Goal: Find specific page/section: Find specific page/section

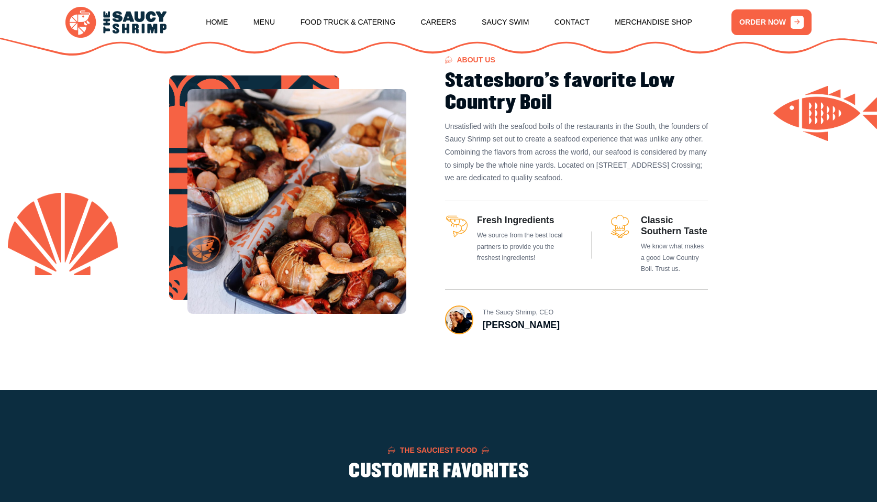
scroll to position [487, 0]
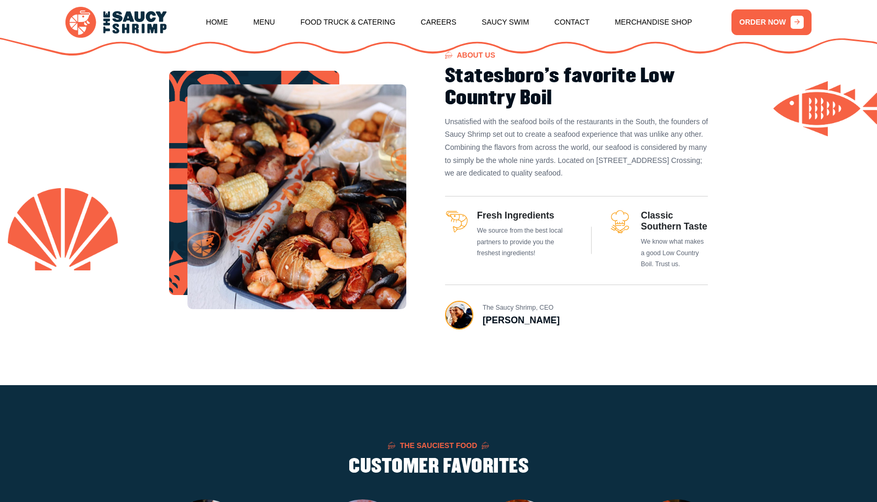
click at [365, 206] on img at bounding box center [296, 196] width 219 height 225
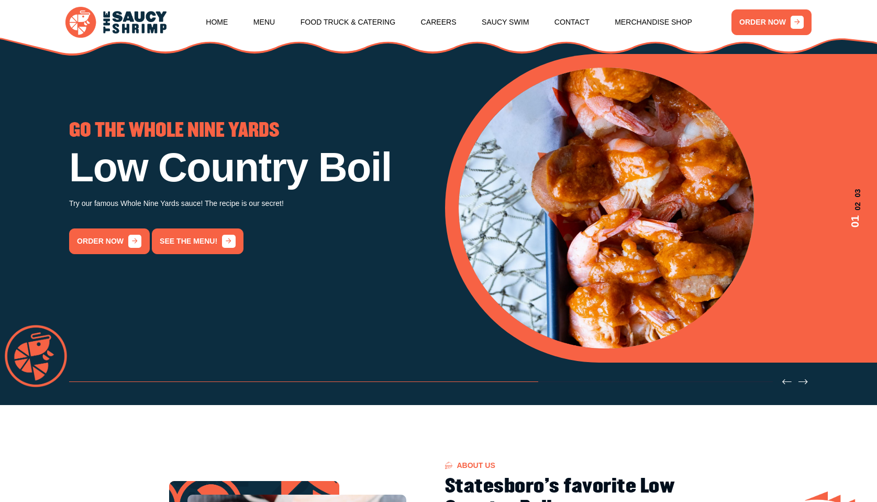
scroll to position [0, 0]
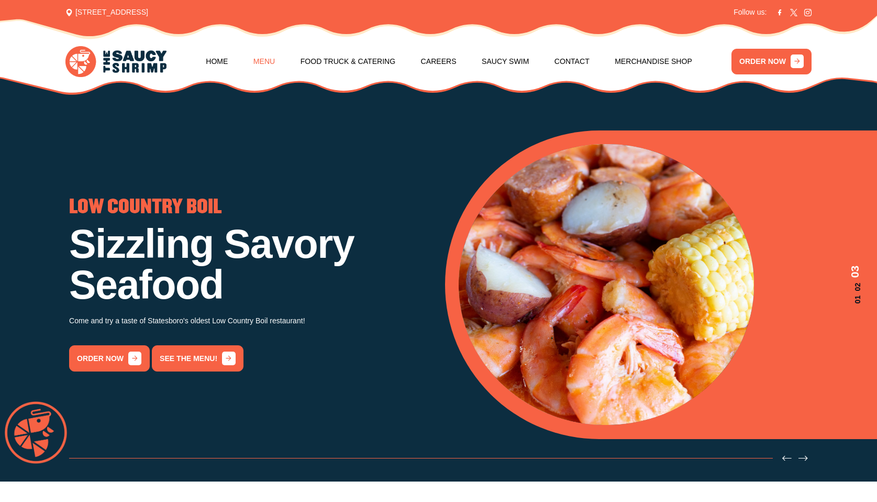
click at [275, 63] on link "Menu" at bounding box center [263, 61] width 21 height 40
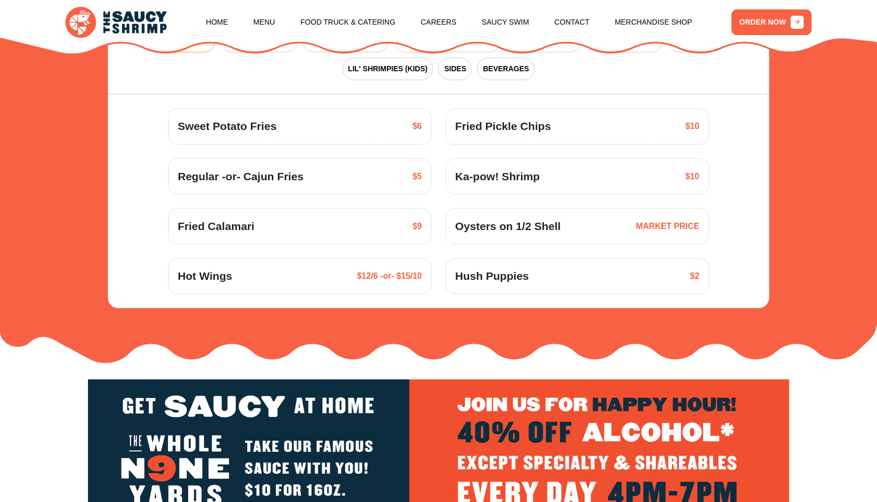
scroll to position [1626, 0]
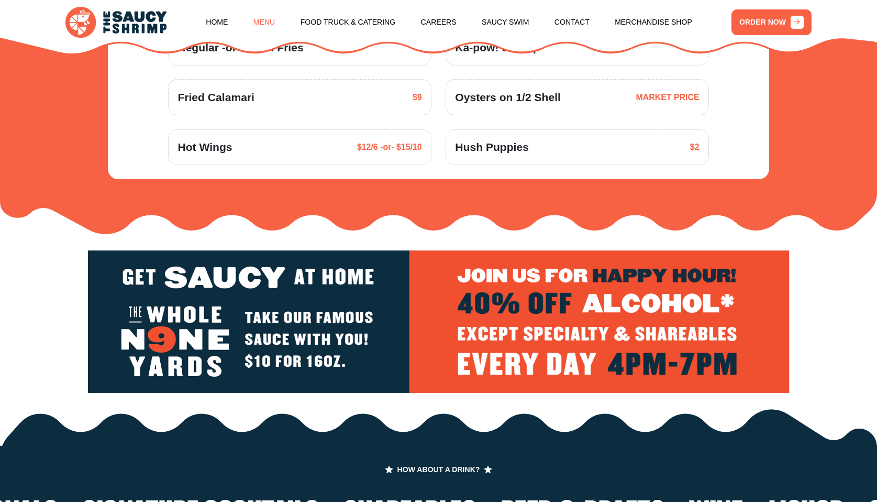
click at [275, 21] on link "Menu" at bounding box center [263, 22] width 21 height 40
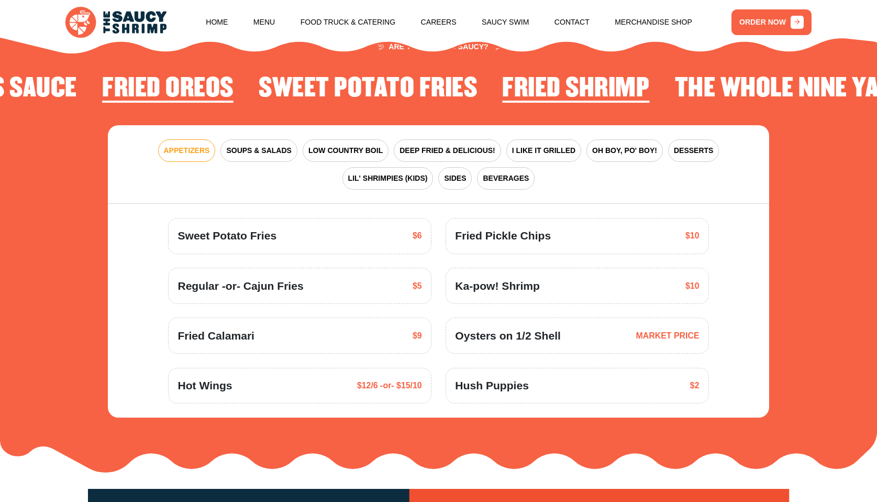
scroll to position [1373, 0]
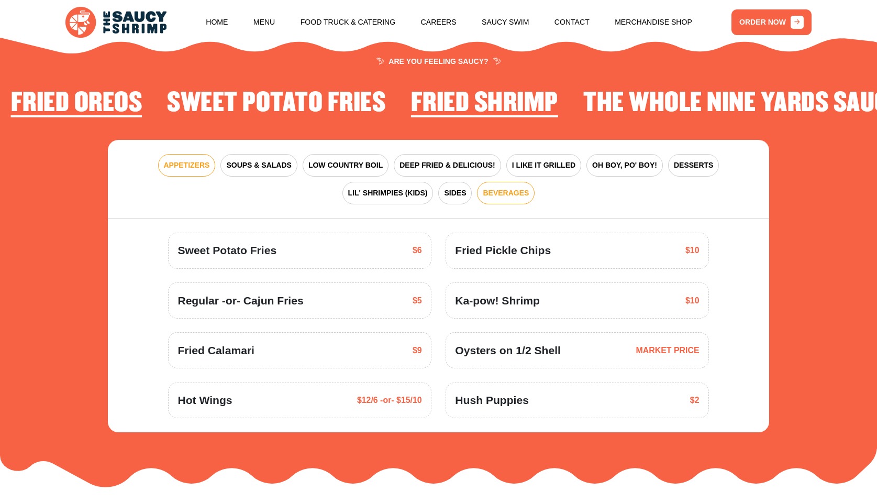
click at [483, 189] on span "BEVERAGES" at bounding box center [506, 192] width 46 height 11
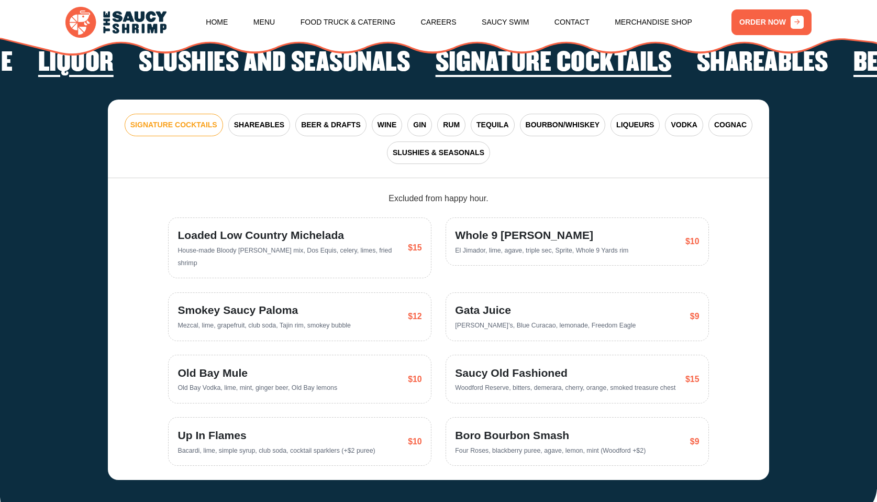
scroll to position [1991, 0]
